Goal: Information Seeking & Learning: Learn about a topic

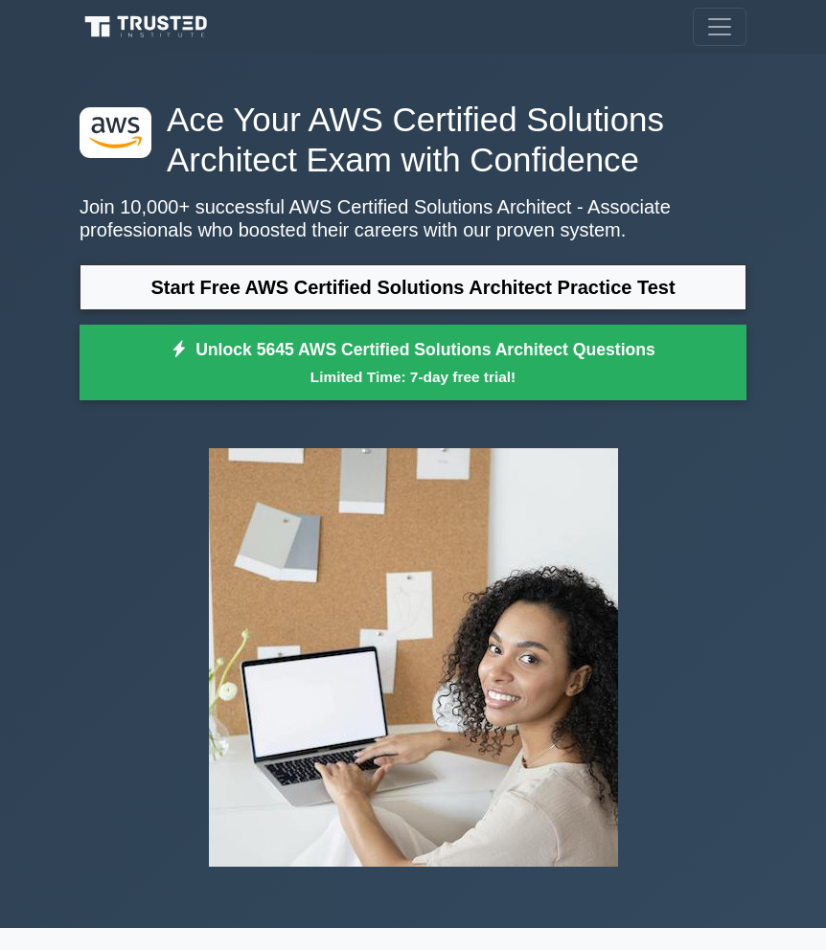
click at [452, 295] on link "Start Free AWS Certified Solutions Architect Practice Test" at bounding box center [412, 287] width 667 height 46
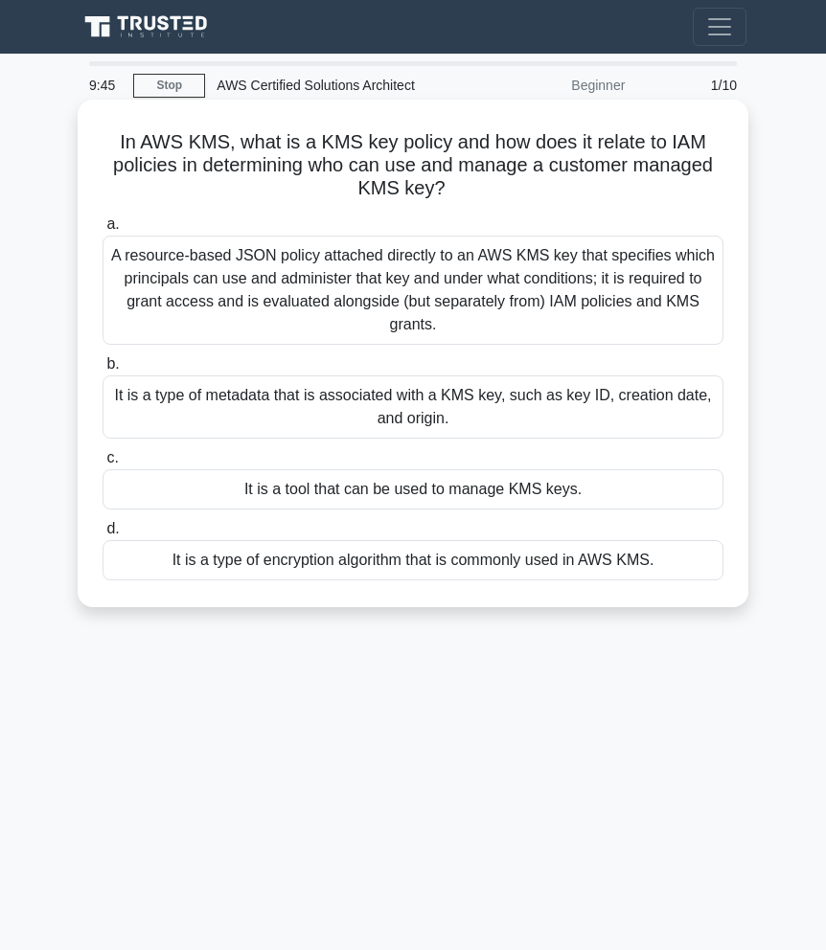
click at [252, 289] on div "A resource-based JSON policy attached directly to an AWS KMS key that specifies…" at bounding box center [412, 290] width 621 height 109
click at [102, 231] on input "a. A resource-based JSON policy attached directly to an AWS KMS key that specif…" at bounding box center [102, 224] width 0 height 12
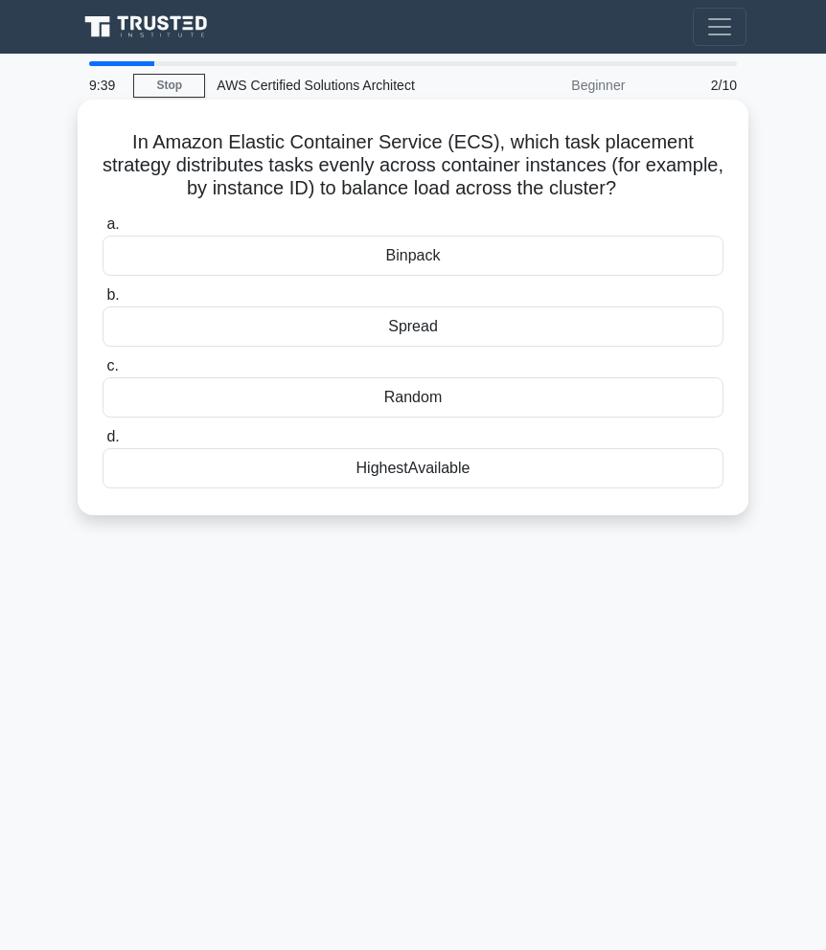
click at [288, 475] on div "HighestAvailable" at bounding box center [412, 468] width 621 height 40
click at [102, 443] on input "d. HighestAvailable" at bounding box center [102, 437] width 0 height 12
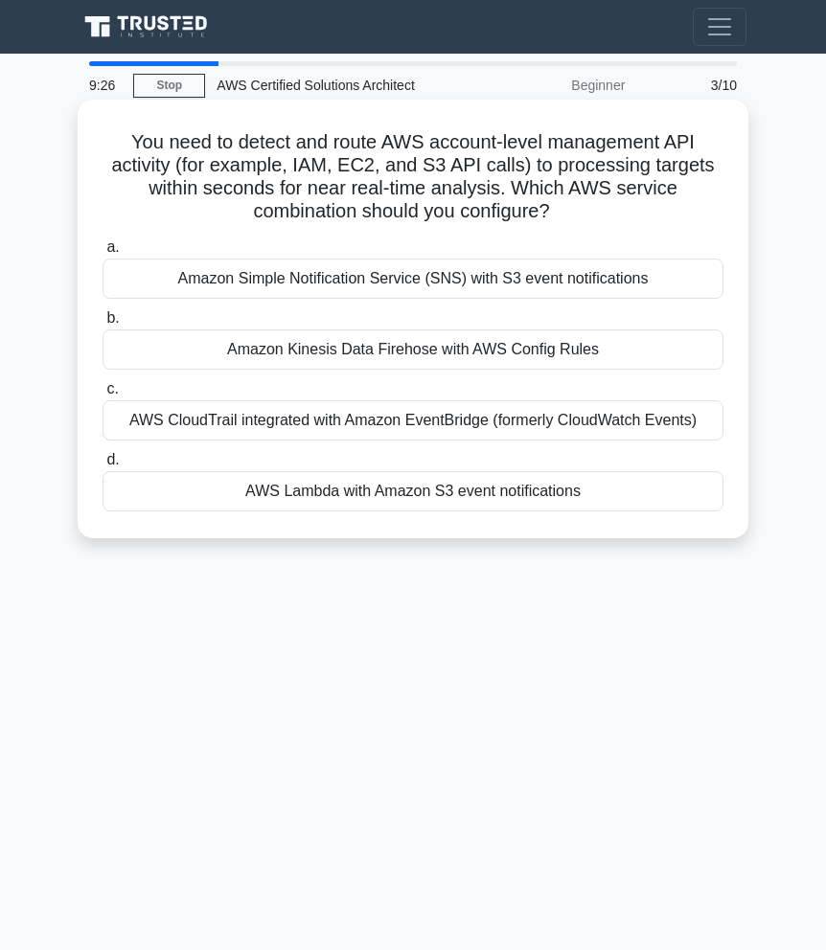
click at [370, 280] on div "Amazon Simple Notification Service (SNS) with S3 event notifications" at bounding box center [412, 279] width 621 height 40
click at [102, 254] on input "a. Amazon Simple Notification Service (SNS) with S3 event notifications" at bounding box center [102, 247] width 0 height 12
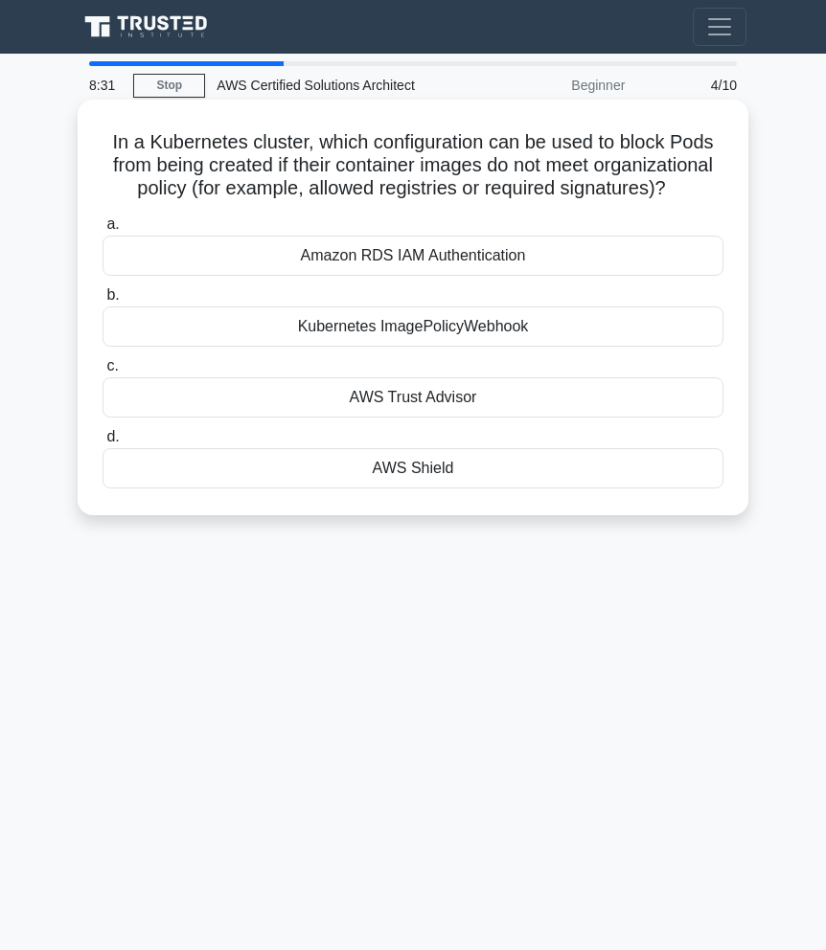
click at [457, 326] on div "Kubernetes ImagePolicyWebhook" at bounding box center [412, 326] width 621 height 40
click at [102, 302] on input "b. Kubernetes ImagePolicyWebhook" at bounding box center [102, 295] width 0 height 12
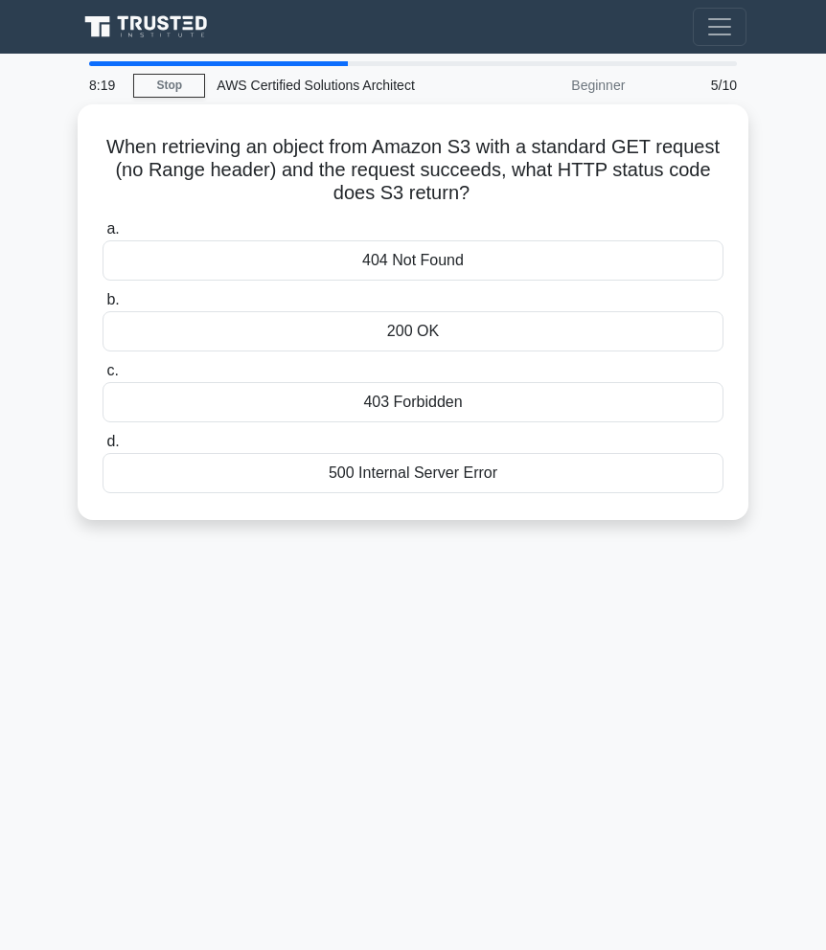
click at [458, 327] on div "200 OK" at bounding box center [412, 331] width 621 height 40
click at [102, 306] on input "b. 200 OK" at bounding box center [102, 300] width 0 height 12
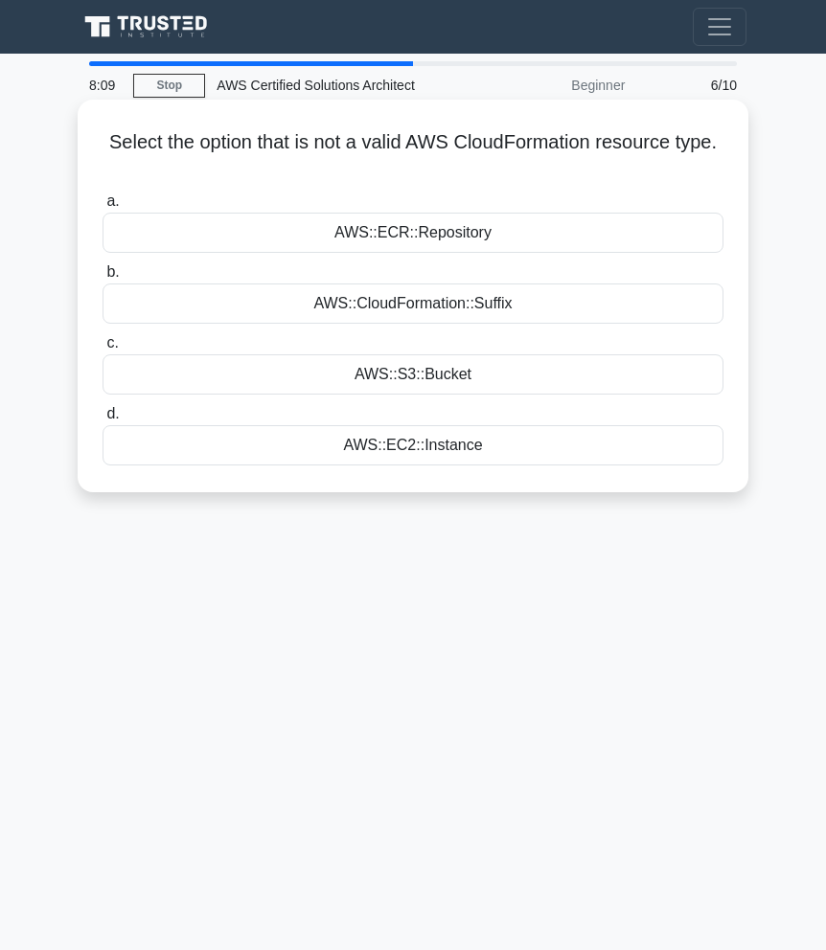
click at [462, 233] on div "AWS::ECR::Repository" at bounding box center [412, 233] width 621 height 40
click at [102, 208] on input "a. AWS::ECR::Repository" at bounding box center [102, 201] width 0 height 12
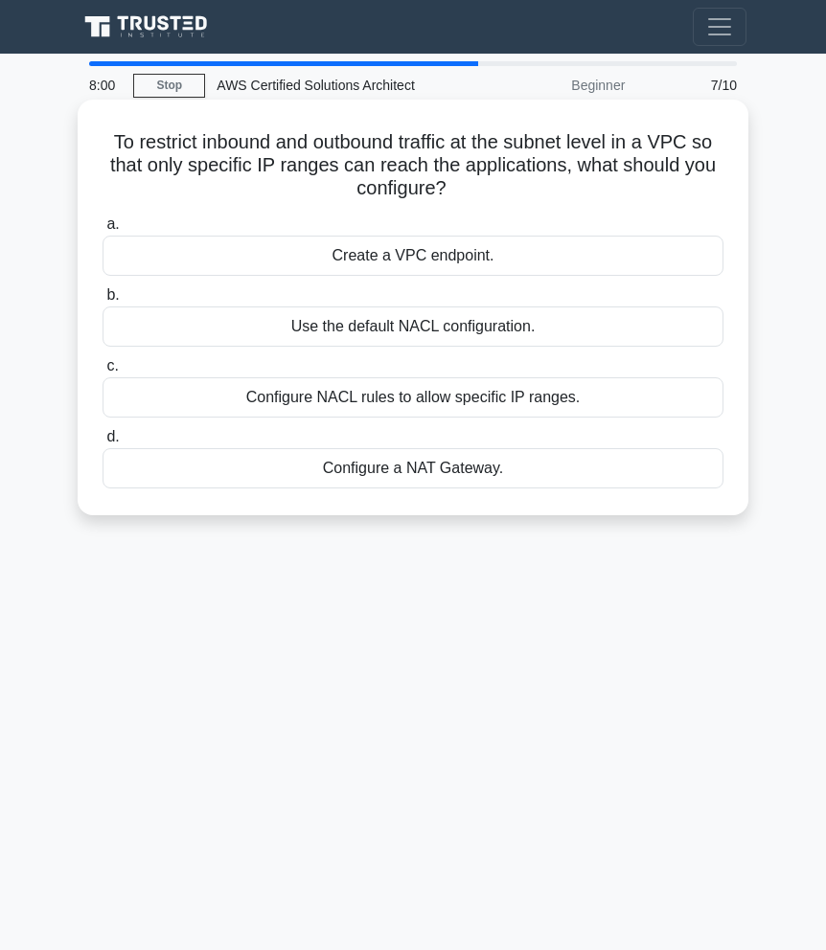
click at [443, 401] on div "Configure NACL rules to allow specific IP ranges." at bounding box center [412, 397] width 621 height 40
click at [102, 373] on input "c. Configure NACL rules to allow specific IP ranges." at bounding box center [102, 366] width 0 height 12
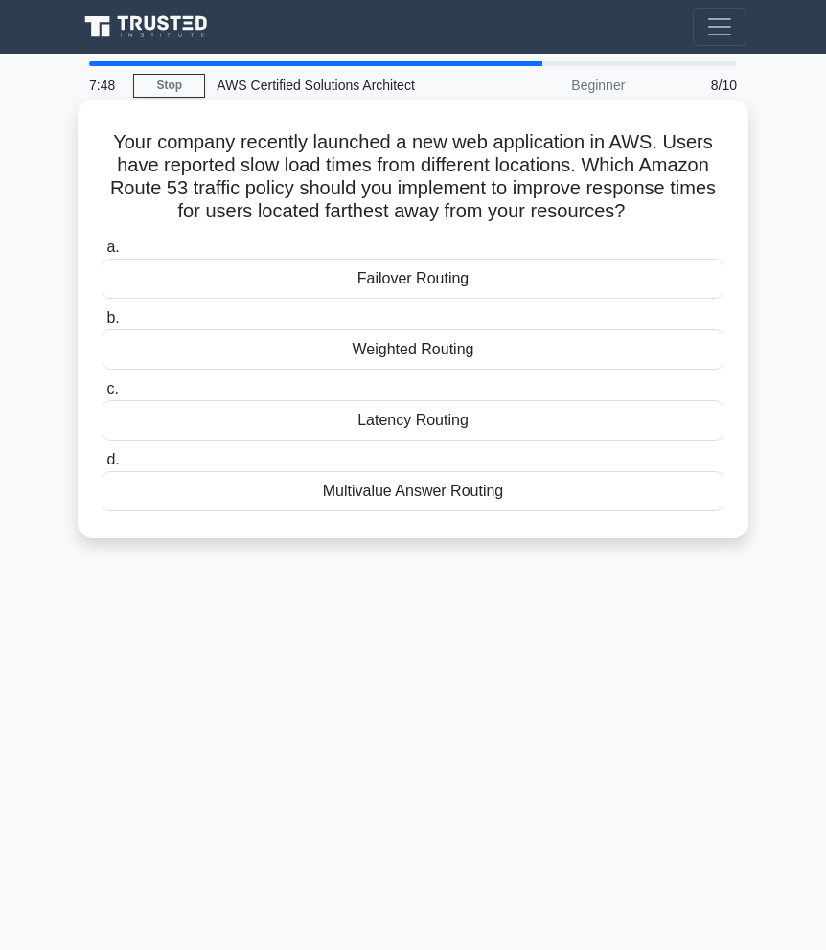
click at [431, 421] on div "Latency Routing" at bounding box center [412, 420] width 621 height 40
click at [102, 396] on input "c. Latency Routing" at bounding box center [102, 389] width 0 height 12
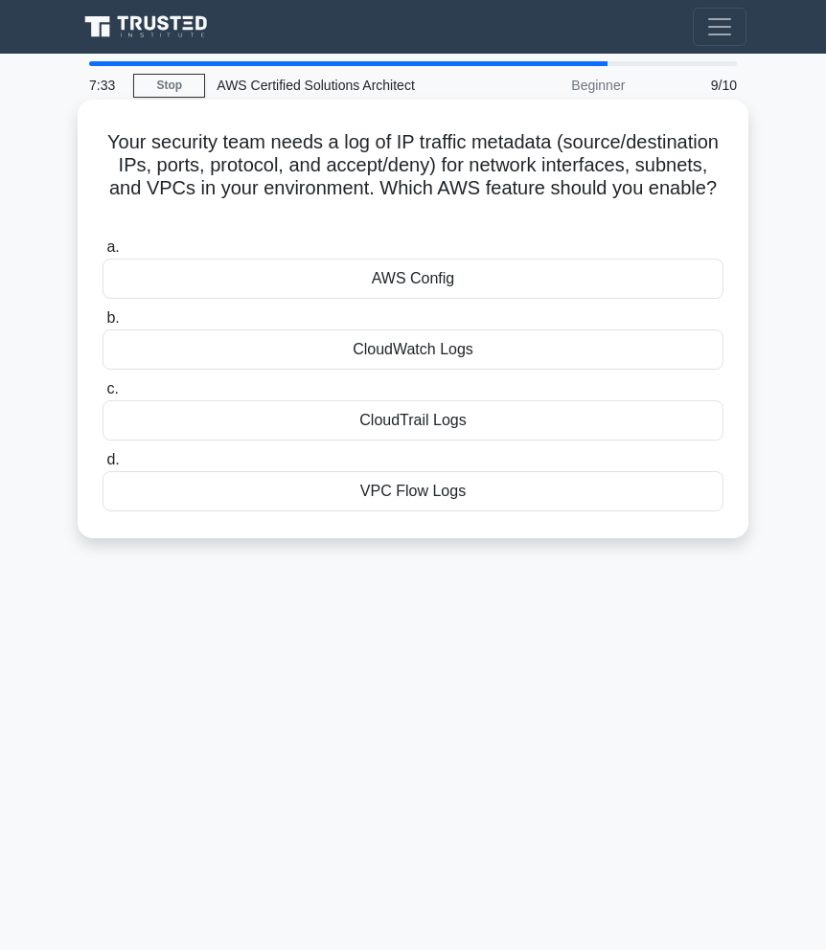
click at [443, 419] on div "CloudTrail Logs" at bounding box center [412, 420] width 621 height 40
click at [102, 396] on input "c. CloudTrail Logs" at bounding box center [102, 389] width 0 height 12
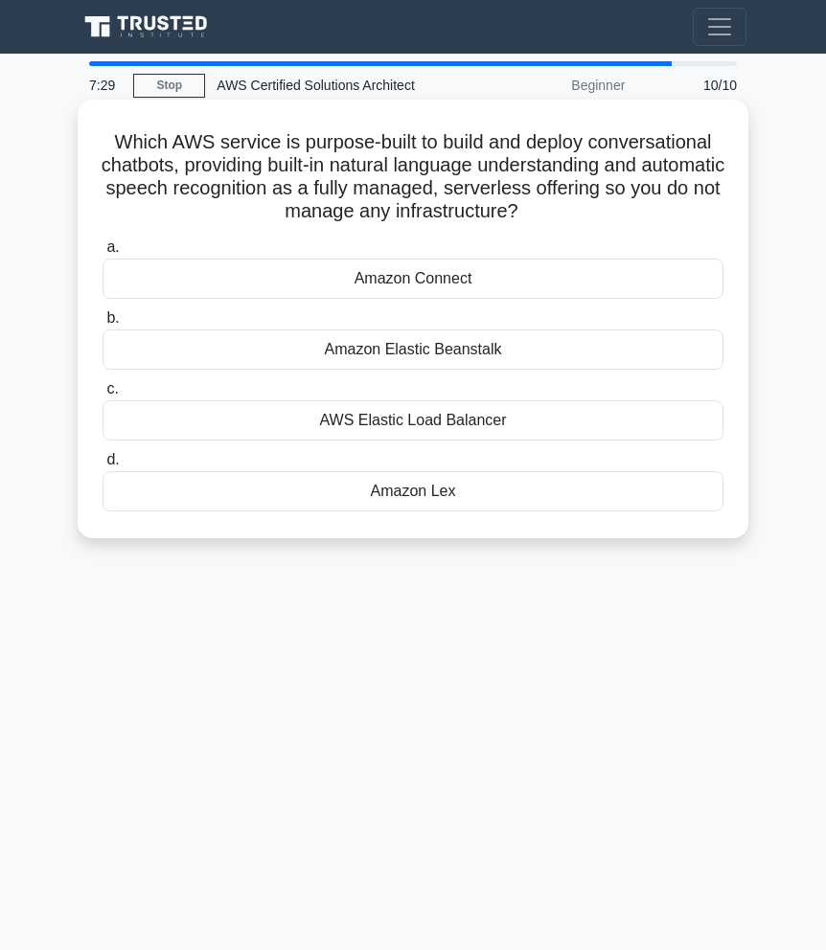
click at [450, 351] on div "Amazon Elastic Beanstalk" at bounding box center [412, 349] width 621 height 40
click at [102, 325] on input "b. Amazon Elastic Beanstalk" at bounding box center [102, 318] width 0 height 12
